Goal: Task Accomplishment & Management: Use online tool/utility

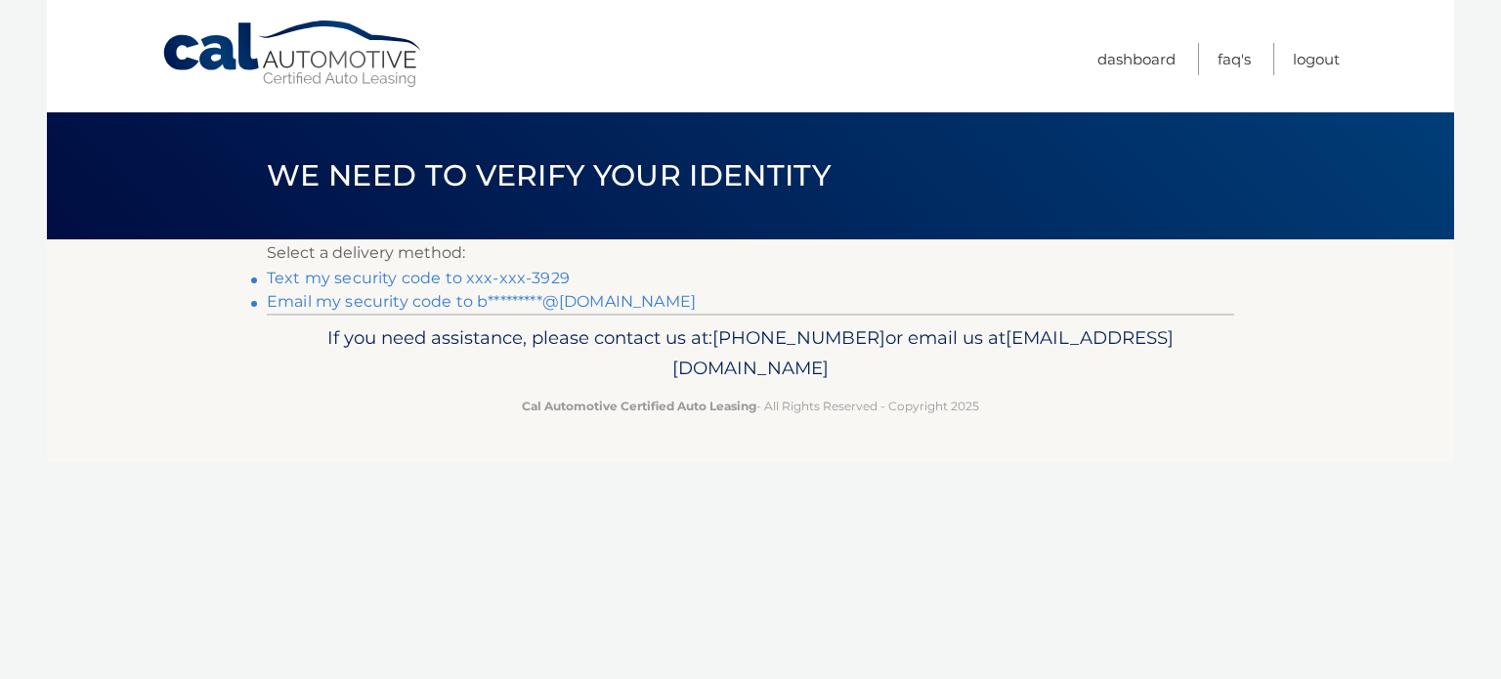
click at [461, 279] on link "Text my security code to xxx-xxx-3929" at bounding box center [418, 278] width 303 height 19
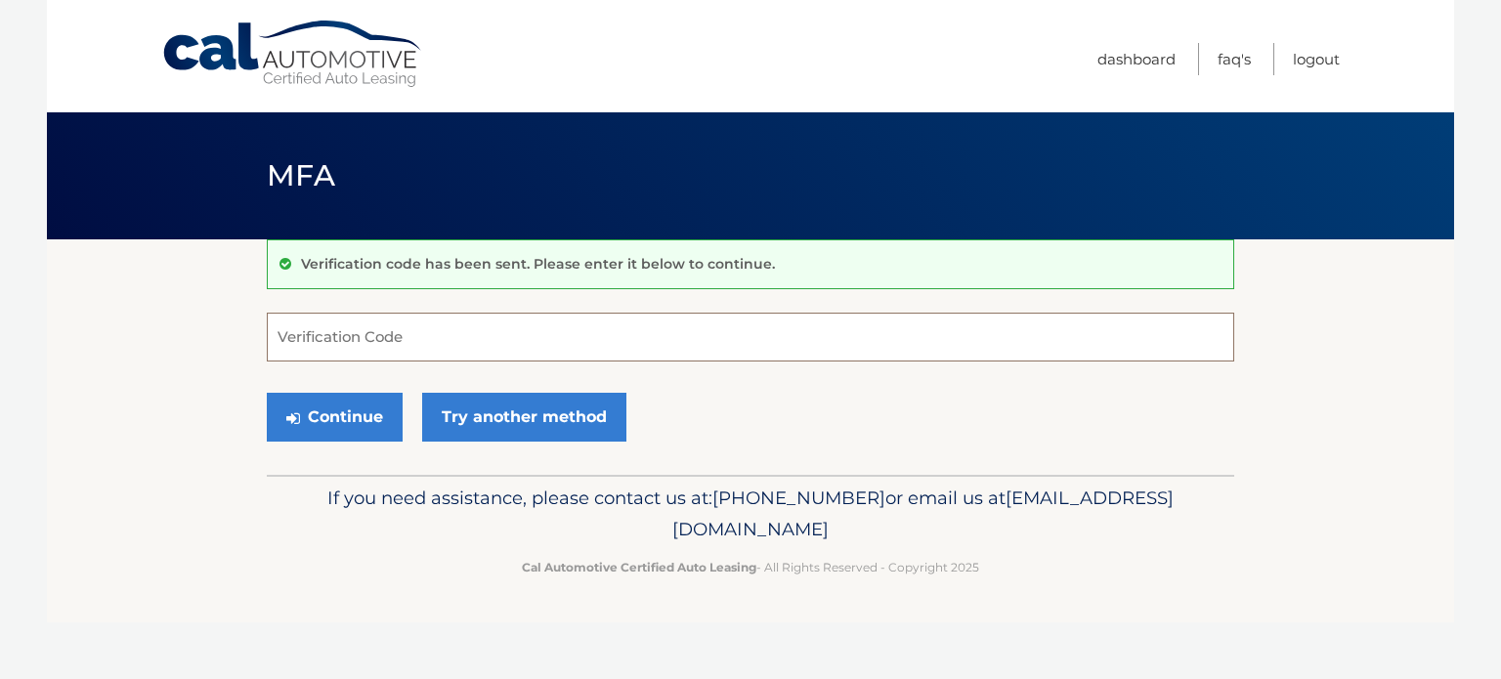
click at [418, 340] on input "Verification Code" at bounding box center [750, 337] width 967 height 49
type input "219123"
click at [348, 417] on button "Continue" at bounding box center [335, 417] width 136 height 49
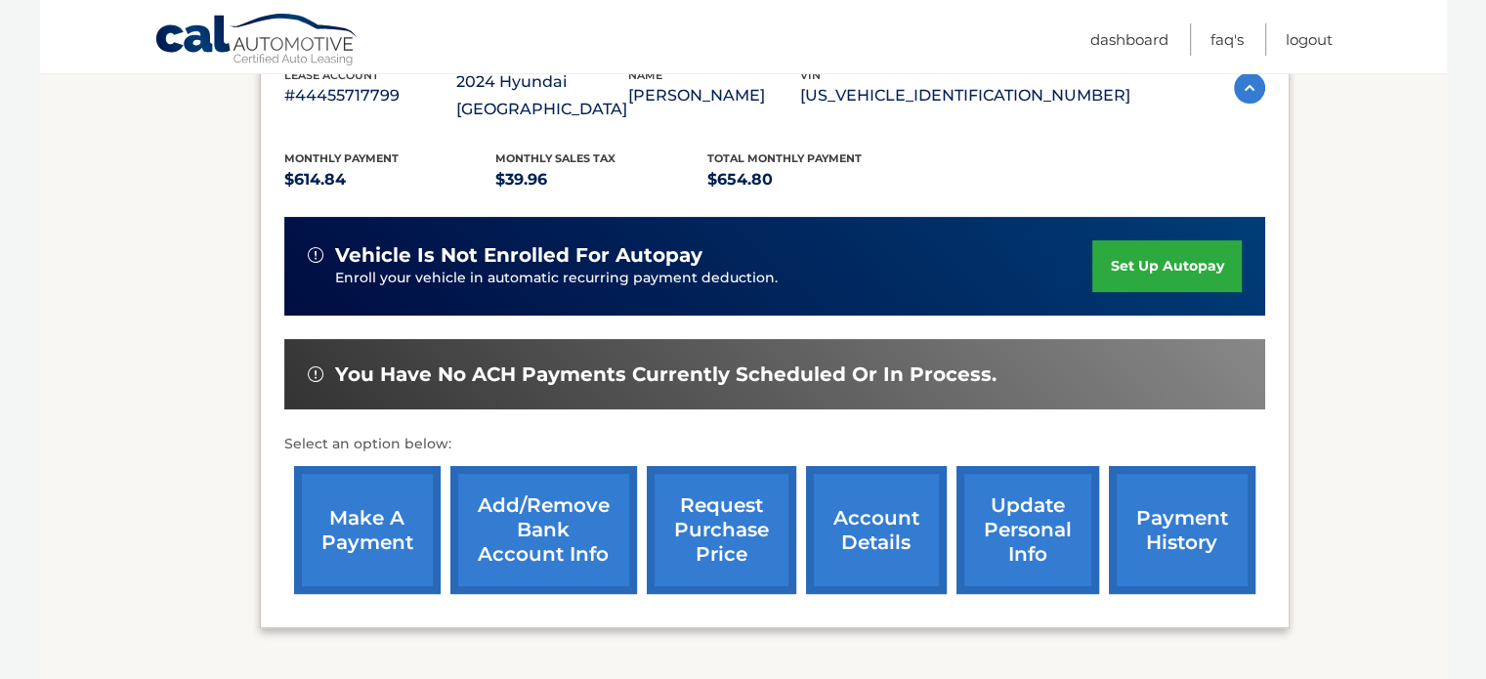
scroll to position [391, 0]
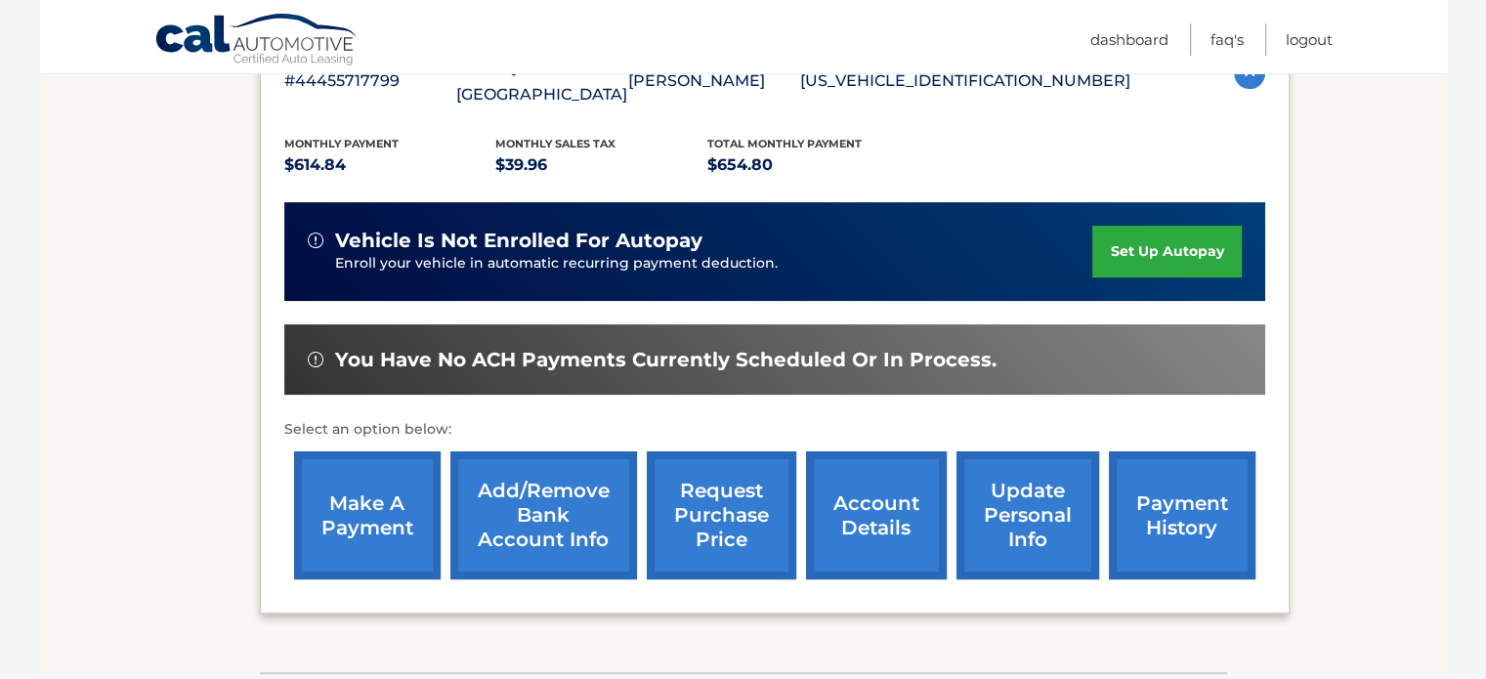
click at [381, 482] on link "make a payment" at bounding box center [367, 515] width 147 height 128
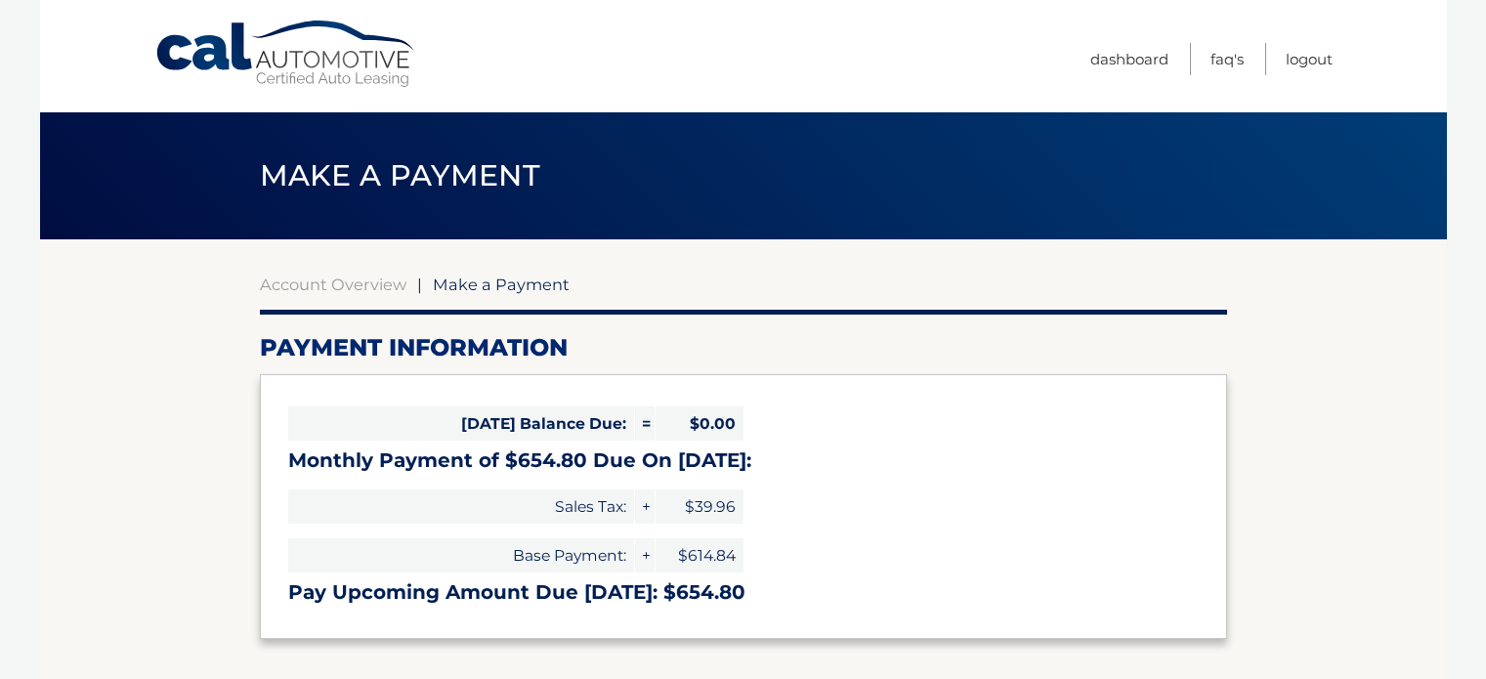
select select "NGMyZDc4MDctMWY3ZS00ZDBiLTg2MDgtMDBjMDllNDQ0OGI0"
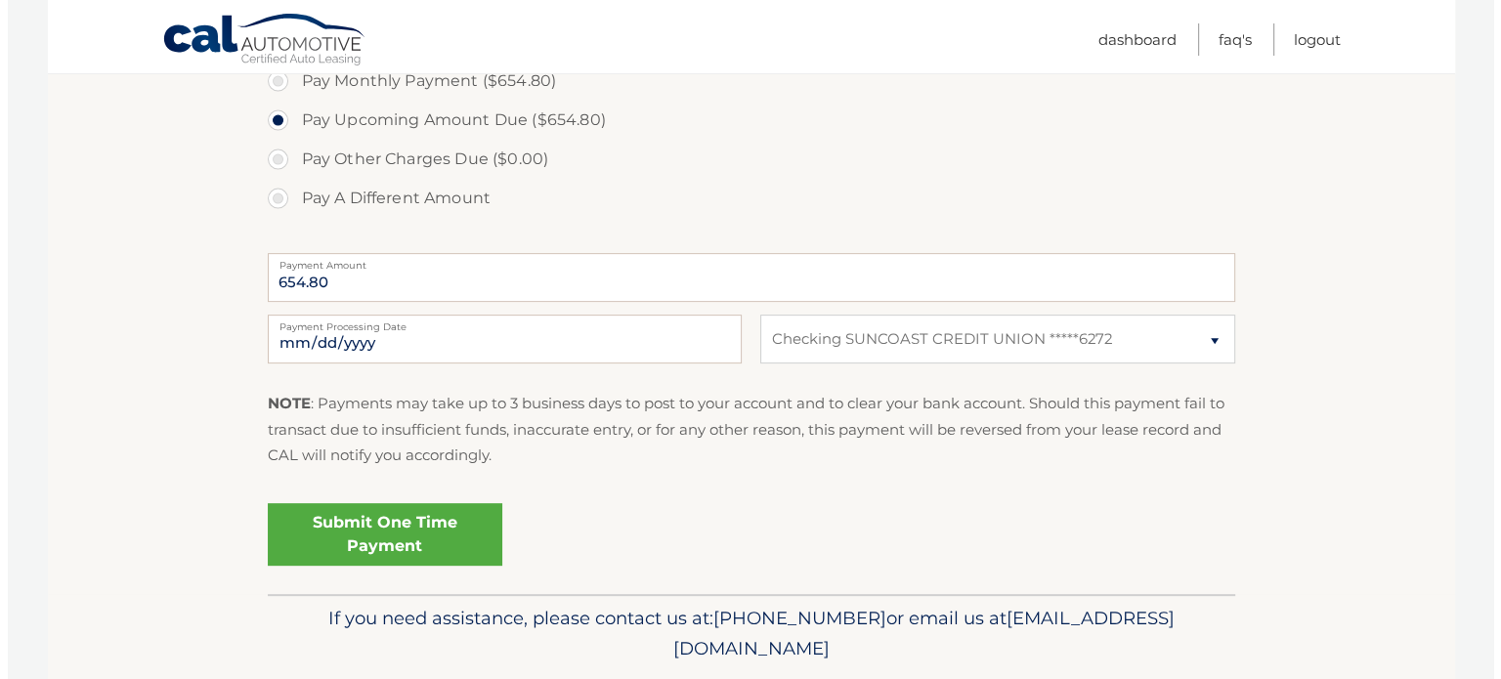
scroll to position [689, 0]
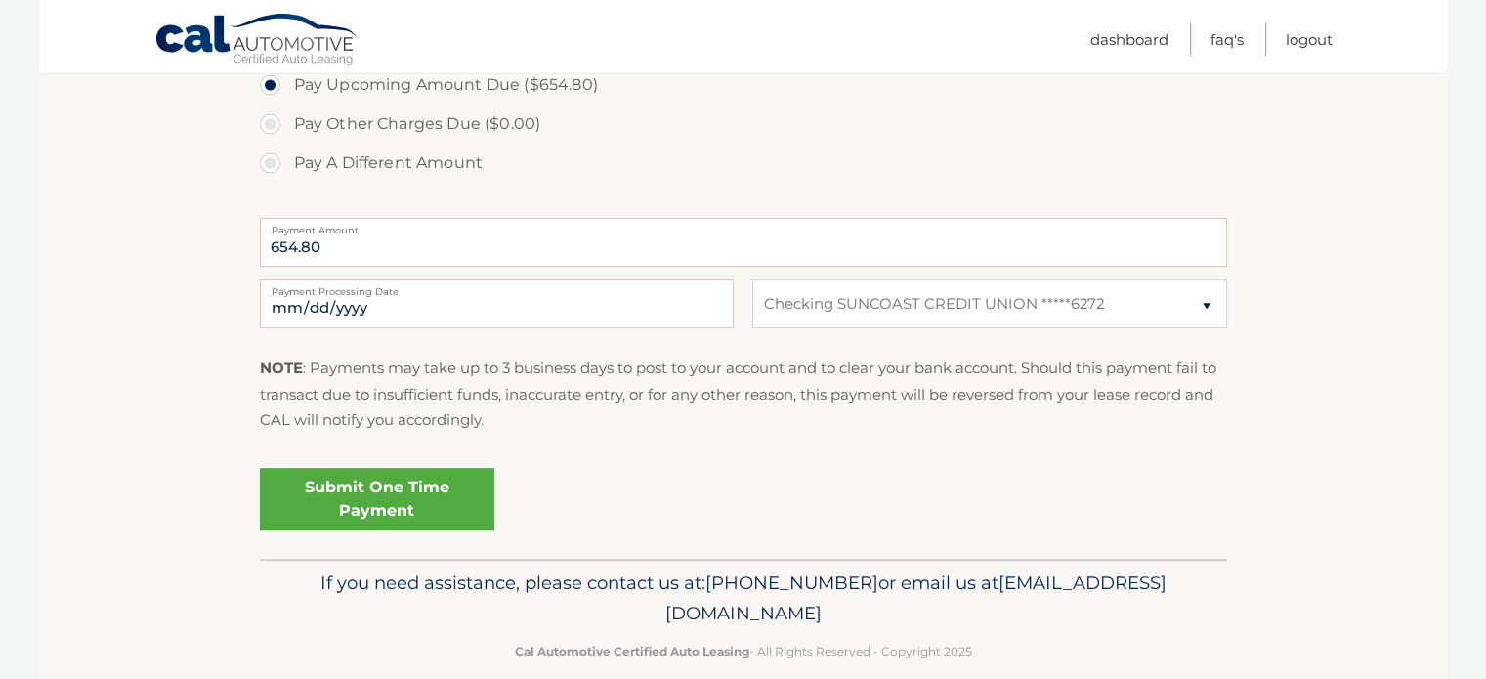
click at [398, 499] on link "Submit One Time Payment" at bounding box center [377, 499] width 234 height 63
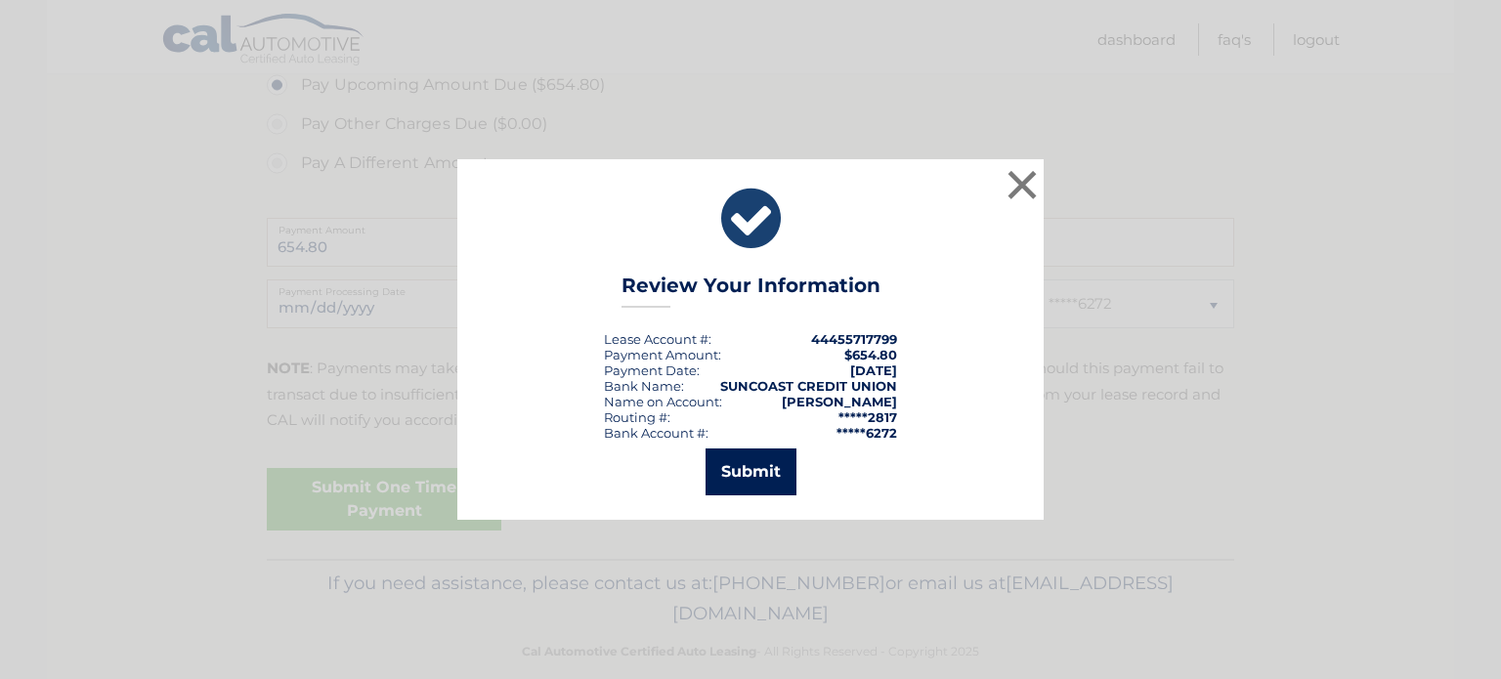
click at [780, 472] on button "Submit" at bounding box center [750, 471] width 91 height 47
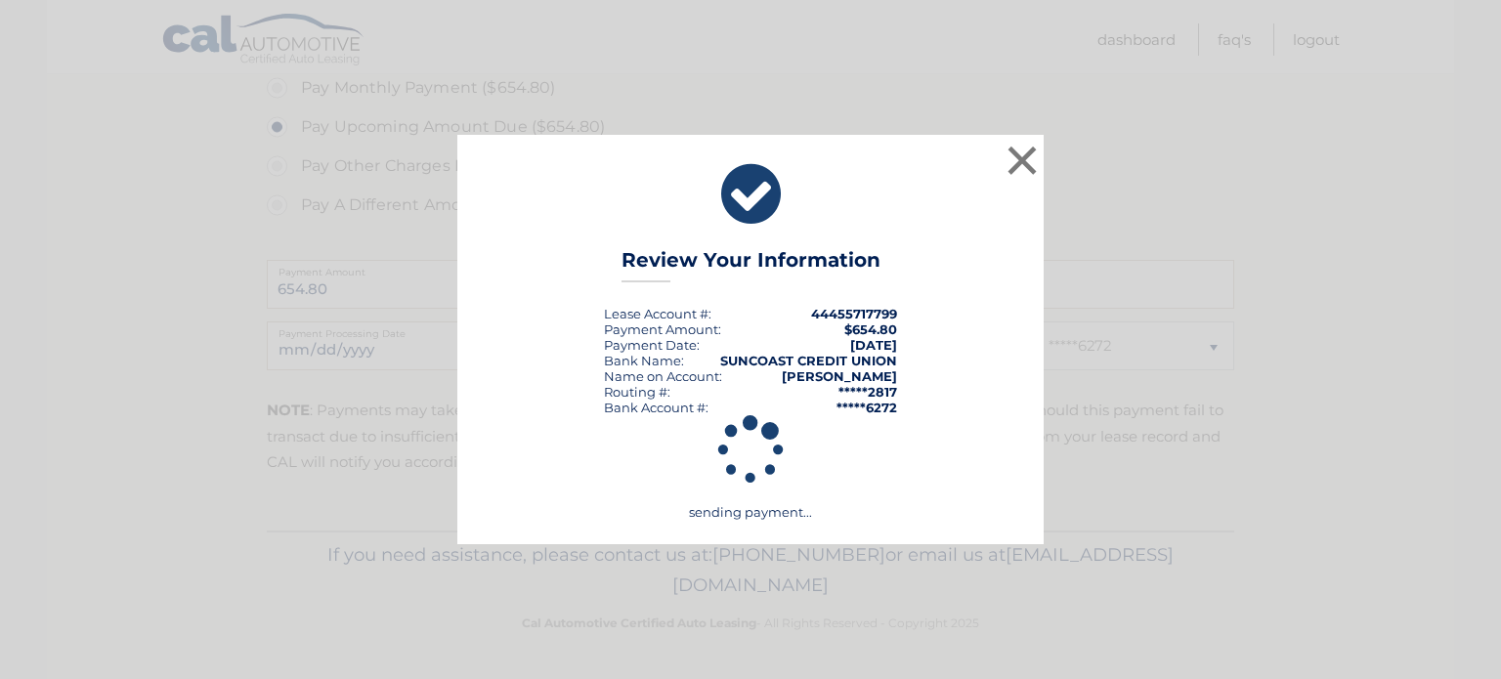
scroll to position [645, 0]
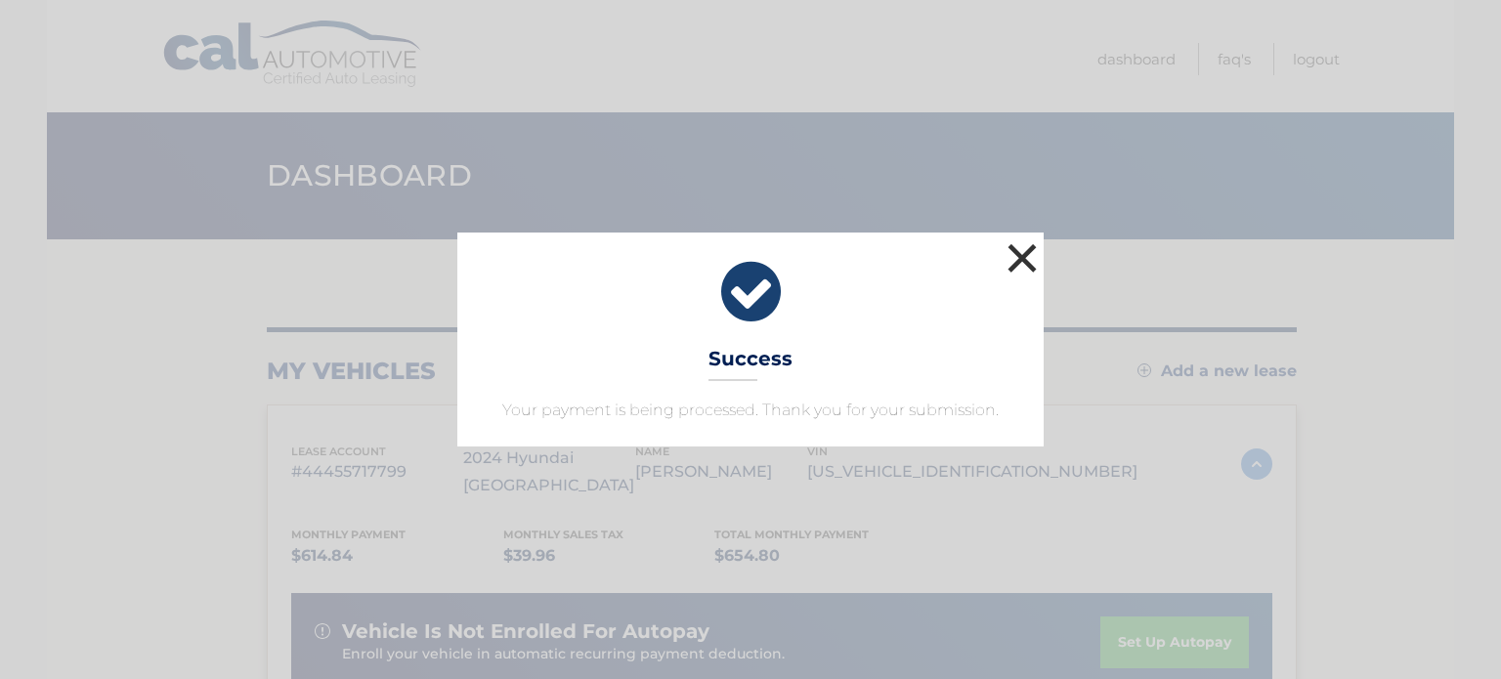
click at [1035, 257] on button "×" at bounding box center [1021, 257] width 39 height 39
